Goal: Find specific page/section: Find specific page/section

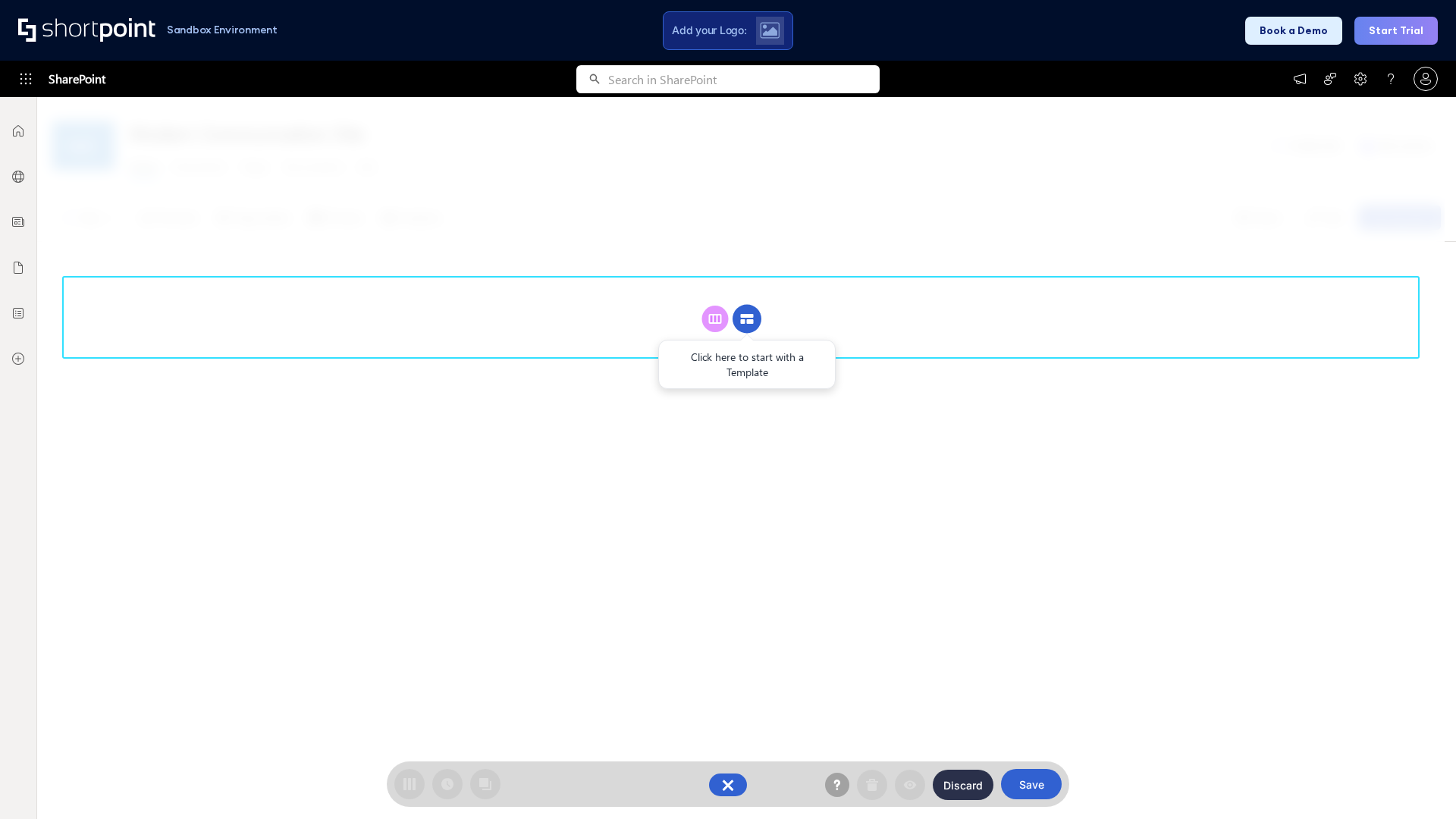
click at [747, 319] on circle at bounding box center [747, 320] width 29 height 29
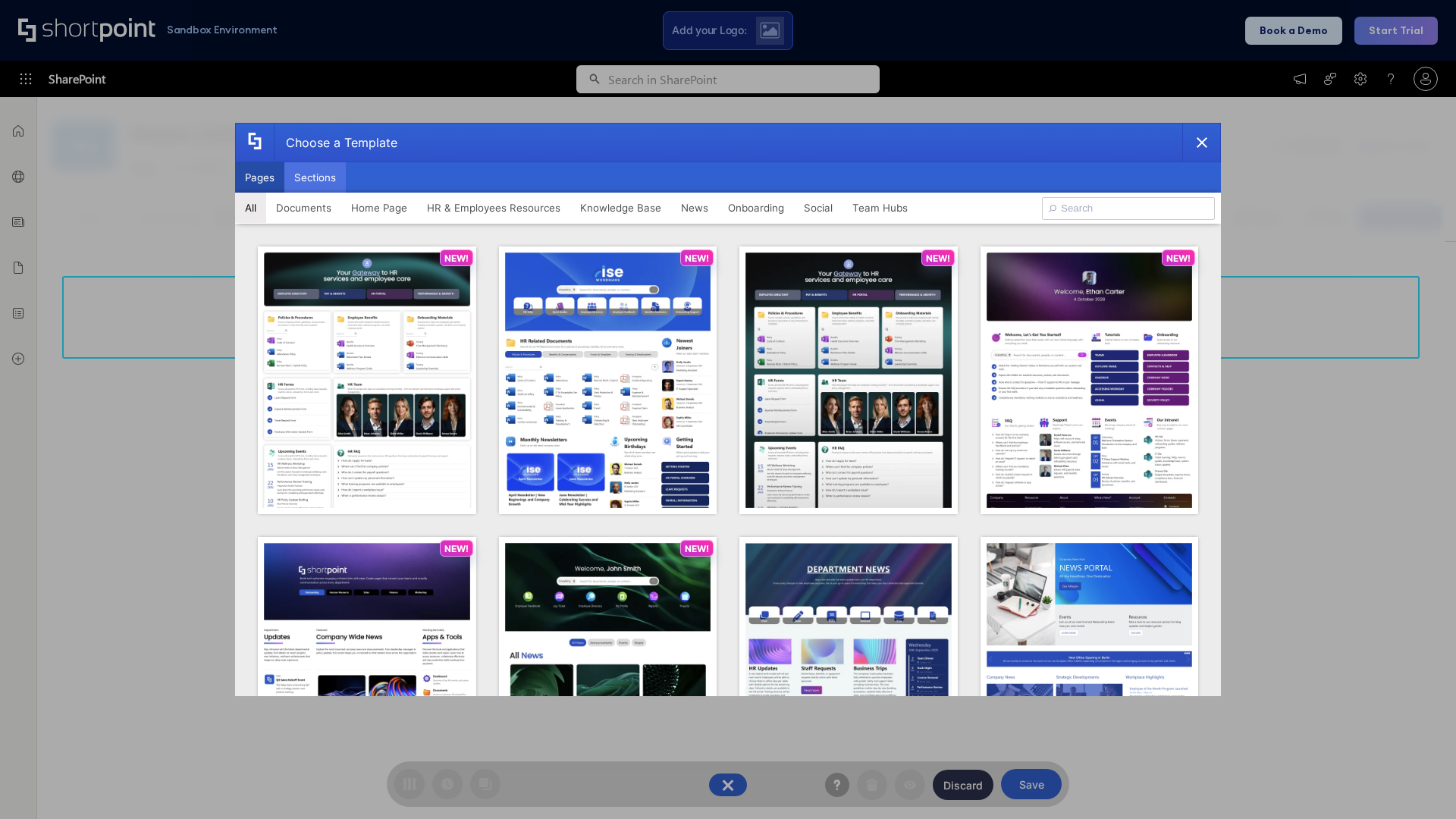
click at [315, 177] on button "Sections" at bounding box center [315, 176] width 62 height 30
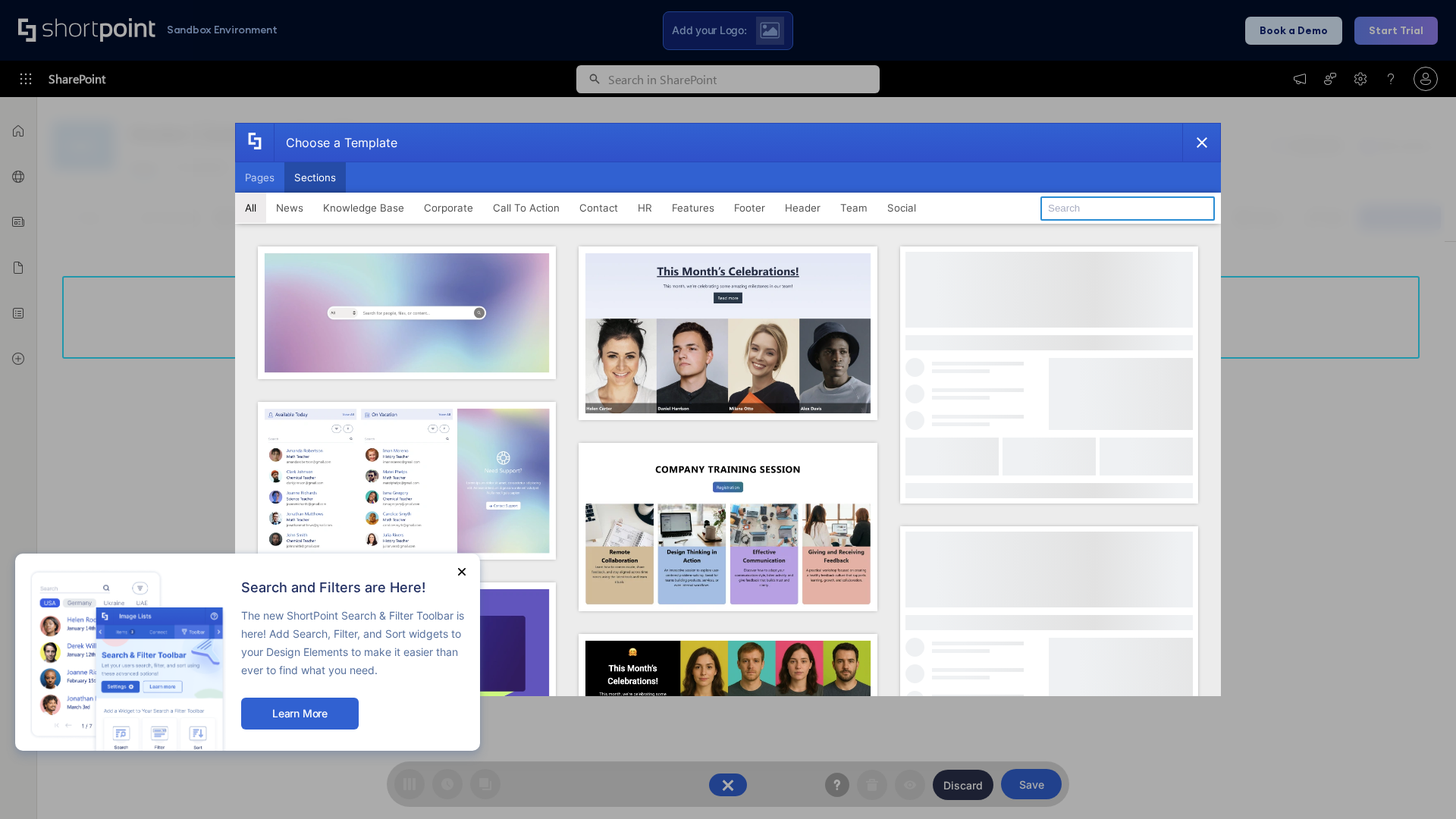
type input "CTA 2"
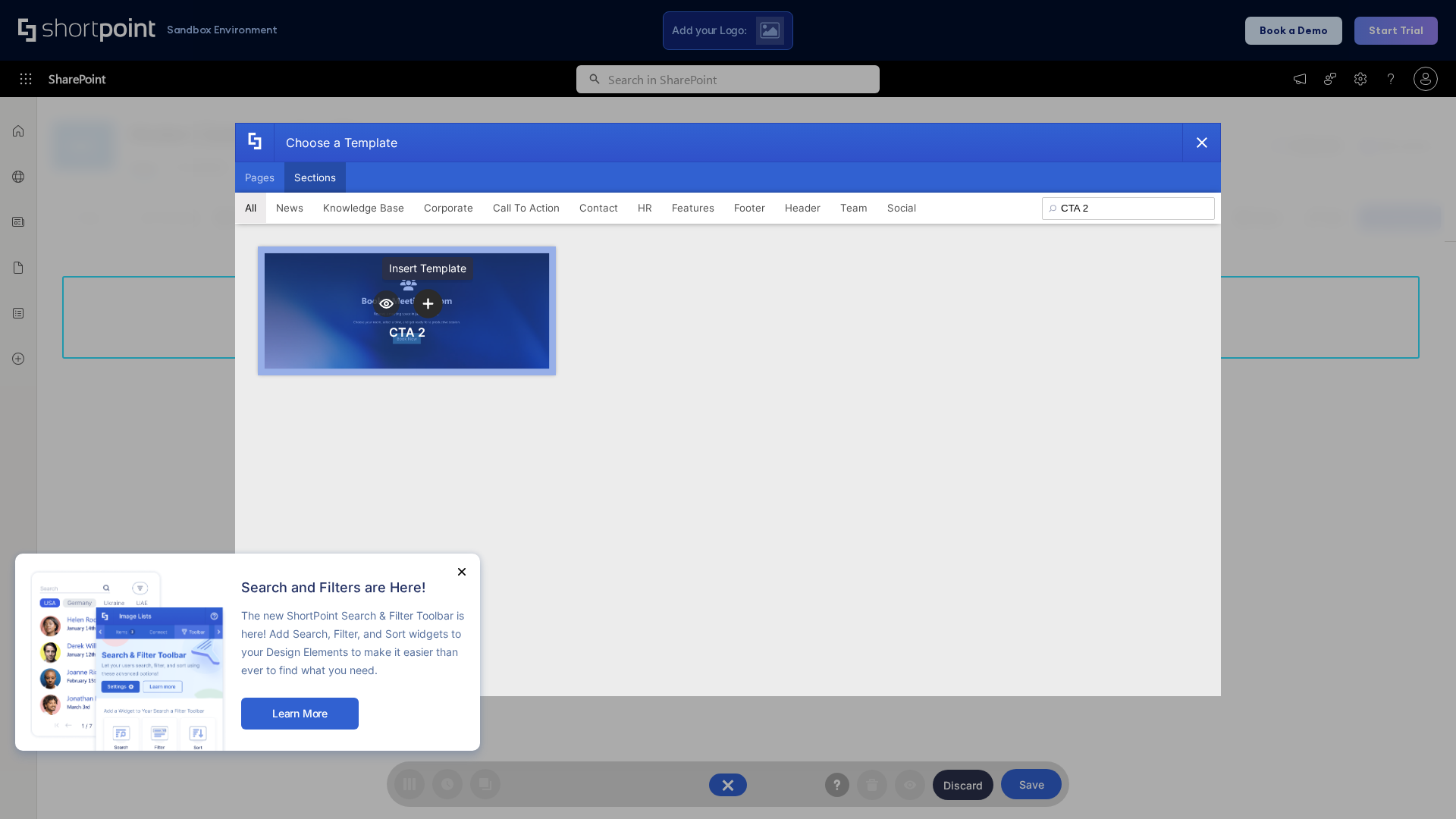
click at [428, 304] on icon "template selector" at bounding box center [428, 303] width 11 height 11
